Goal: Task Accomplishment & Management: Manage account settings

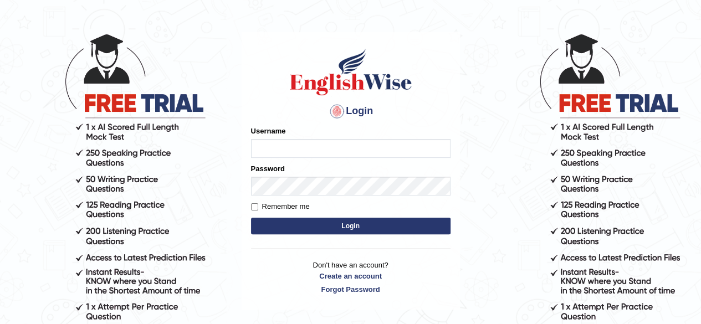
scroll to position [55, 0]
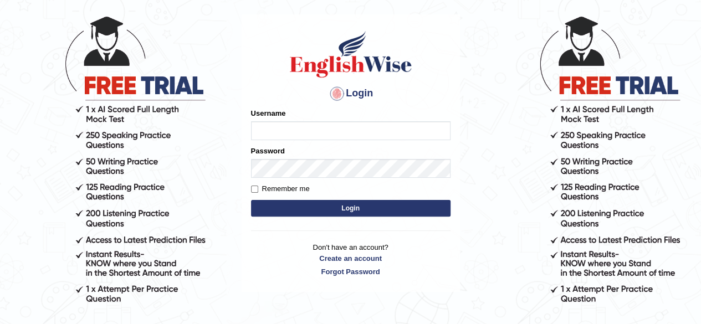
click at [316, 131] on input "Username" at bounding box center [350, 130] width 199 height 19
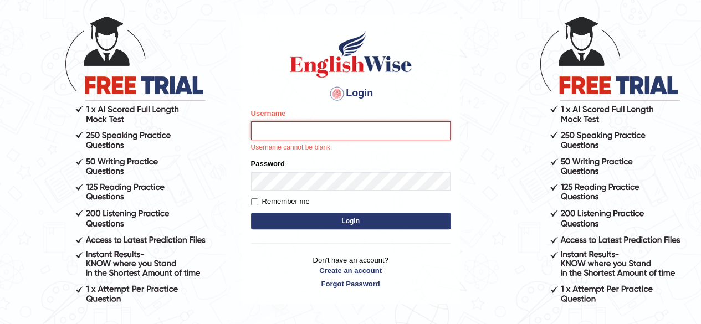
click at [284, 129] on input "Username" at bounding box center [350, 130] width 199 height 19
paste input "McJan1979"
type input "McJan1979"
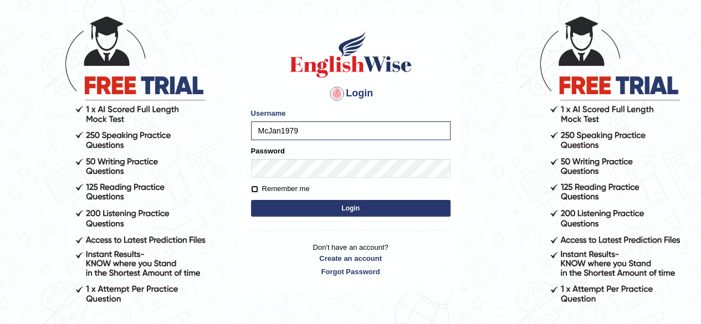
click at [254, 189] on input "Remember me" at bounding box center [254, 189] width 7 height 7
checkbox input "true"
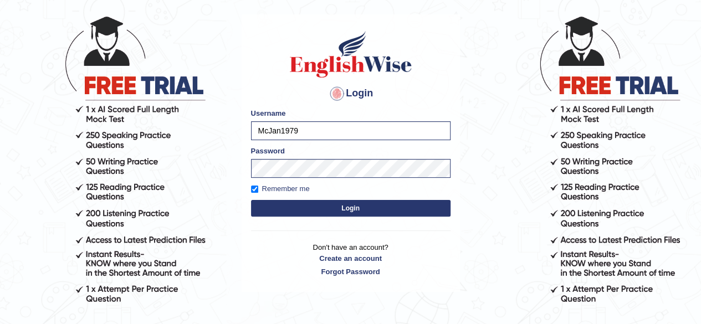
click at [313, 214] on button "Login" at bounding box center [350, 208] width 199 height 17
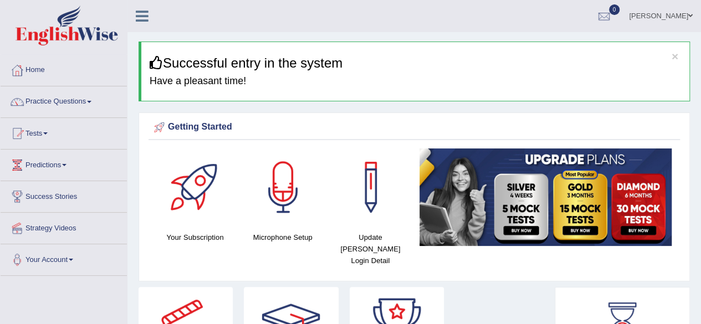
click at [137, 16] on icon at bounding box center [142, 16] width 13 height 14
